Goal: Go to known website: Go to known website

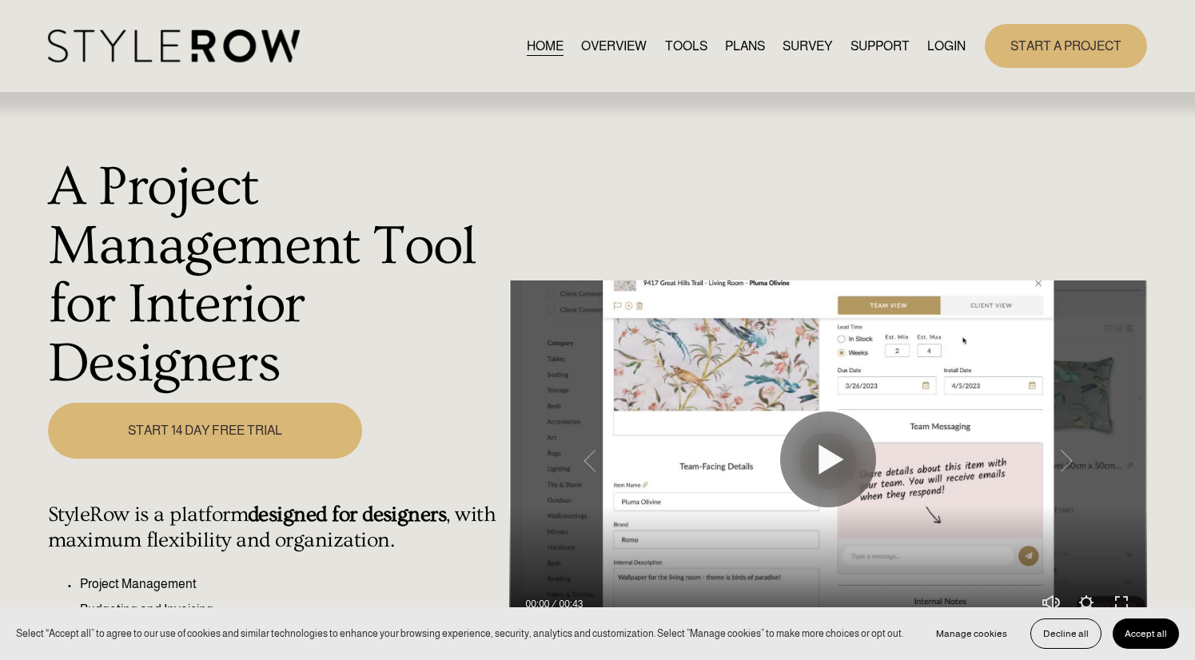
click at [955, 48] on link "LOGIN" at bounding box center [946, 46] width 38 height 22
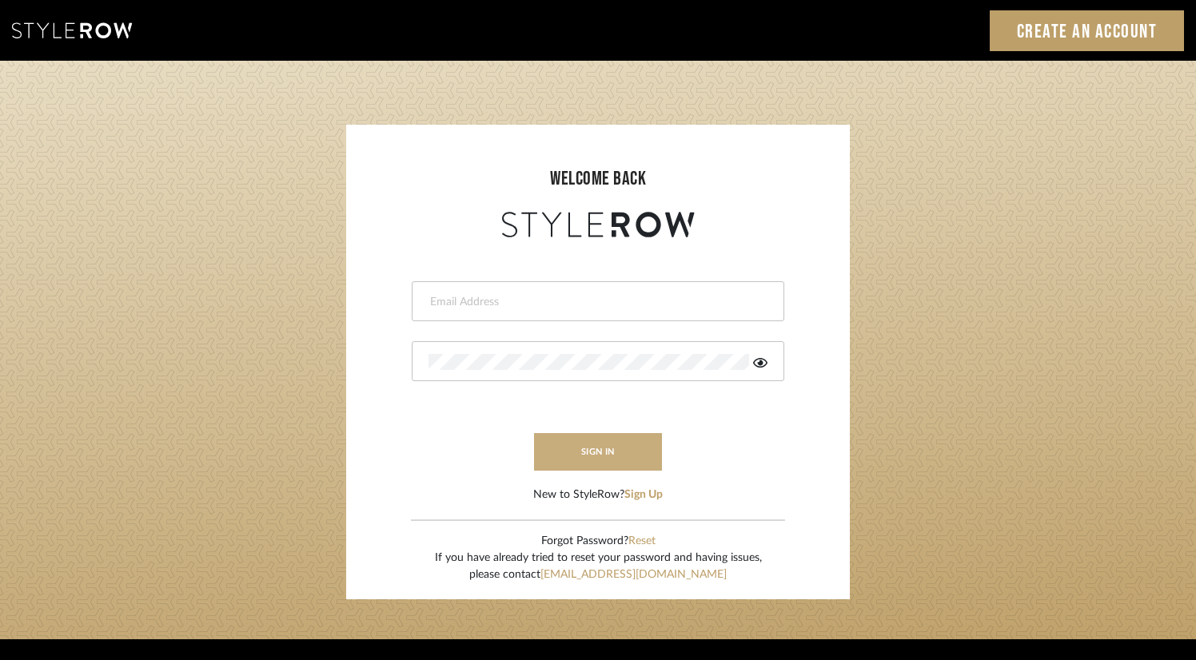
type input "[PERSON_NAME][EMAIL_ADDRESS][DOMAIN_NAME]"
click at [587, 448] on button "sign in" at bounding box center [598, 452] width 128 height 38
